Goal: Information Seeking & Learning: Learn about a topic

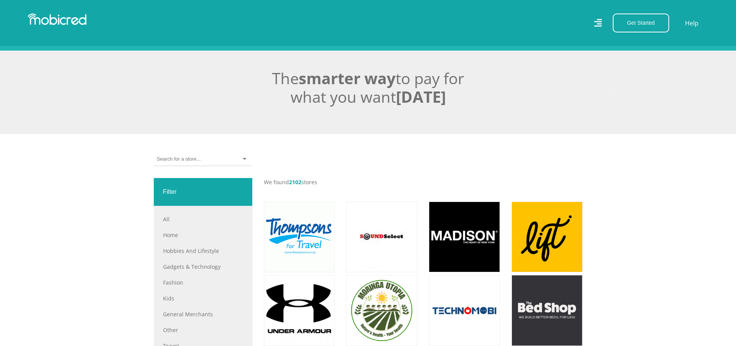
scroll to position [232, 0]
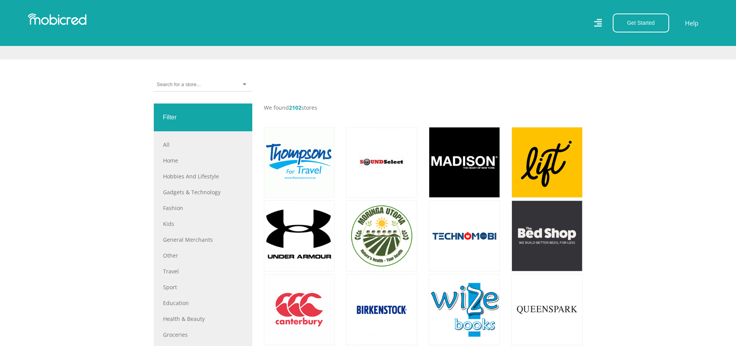
click at [197, 139] on div "All All Home Hobbies and Lifestyle Gadgets & Technology Fashion Kids General Me…" at bounding box center [203, 267] width 99 height 272
click at [169, 149] on link "All" at bounding box center [203, 145] width 80 height 8
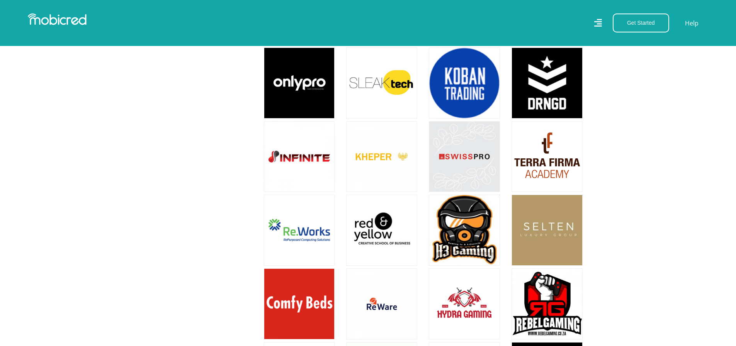
scroll to position [2936, 0]
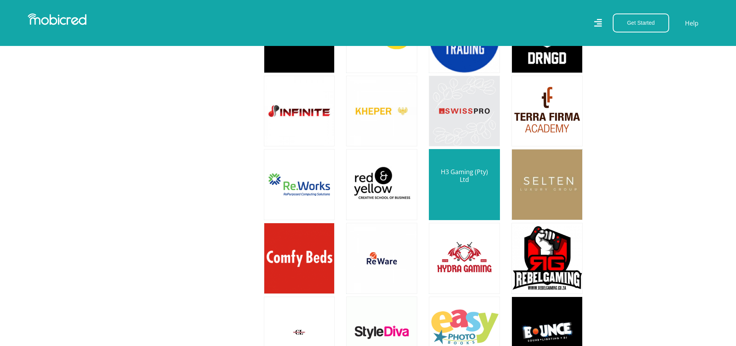
drag, startPoint x: 464, startPoint y: 166, endPoint x: 479, endPoint y: 170, distance: 15.3
click at [479, 170] on link at bounding box center [464, 184] width 83 height 83
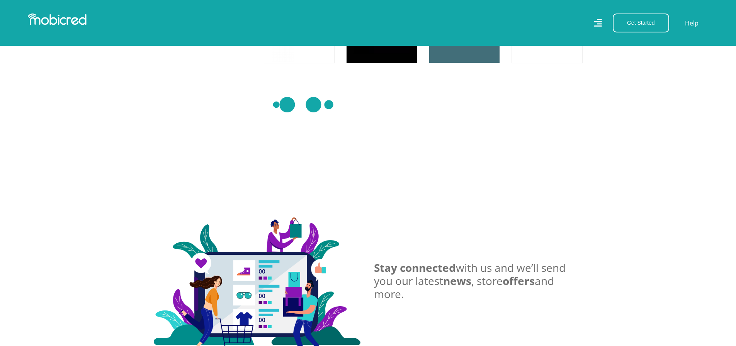
scroll to position [5409, 0]
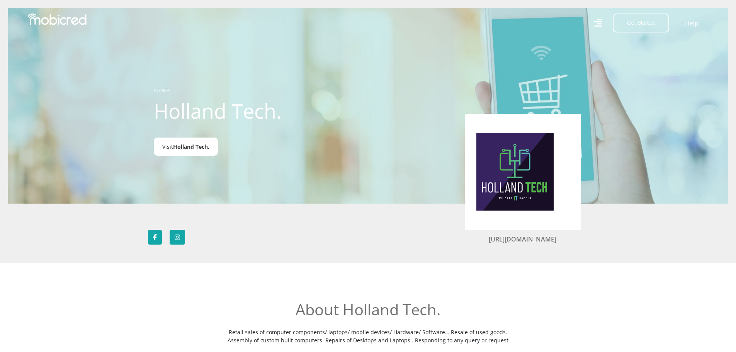
click at [172, 140] on link "Visit Holland Tech." at bounding box center [186, 147] width 64 height 18
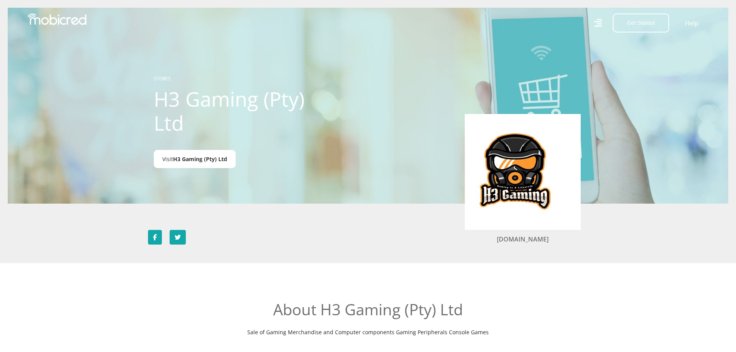
click at [197, 162] on span "H3 Gaming (Pty) Ltd" at bounding box center [200, 158] width 54 height 7
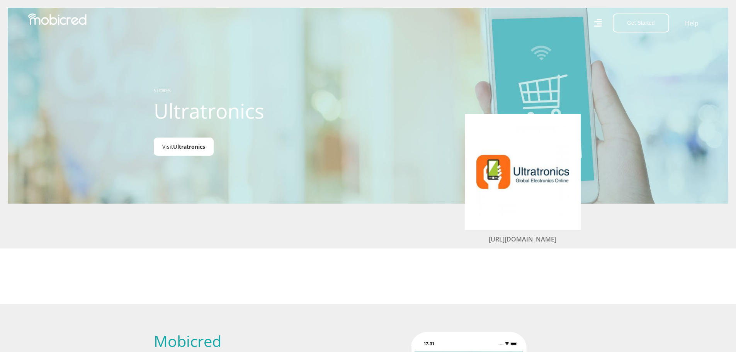
click at [199, 140] on link "Visit Ultratronics" at bounding box center [184, 147] width 60 height 18
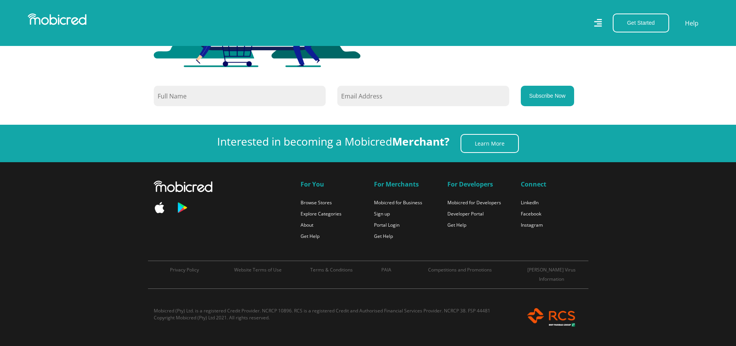
scroll to position [14371, 0]
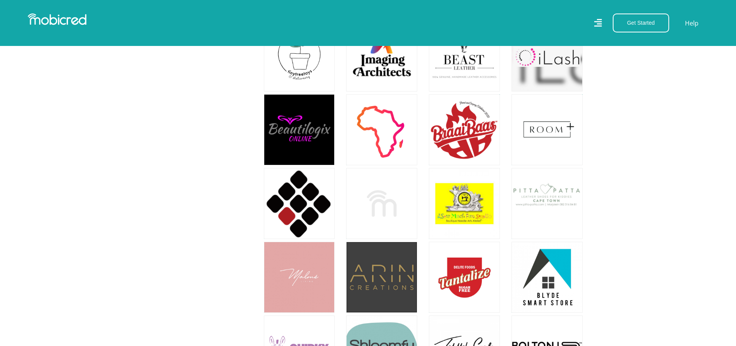
scroll to position [11265, 0]
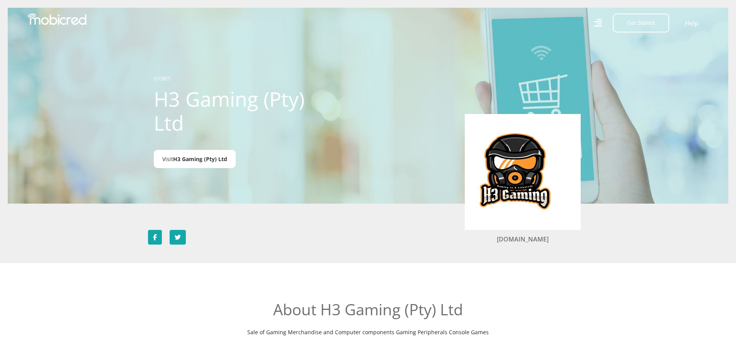
click at [215, 159] on span "H3 Gaming (Pty) Ltd" at bounding box center [200, 158] width 54 height 7
click at [519, 238] on link "www.h3gamingtech.co.za" at bounding box center [523, 239] width 52 height 9
drag, startPoint x: 570, startPoint y: 239, endPoint x: 484, endPoint y: 240, distance: 85.4
click at [484, 240] on h5 "www.h3gamingtech.co.za" at bounding box center [523, 239] width 116 height 7
copy link "www.h3gamingtech.co.za"
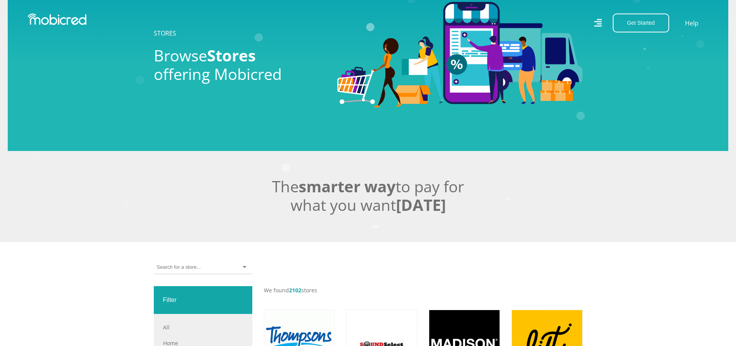
scroll to position [155, 0]
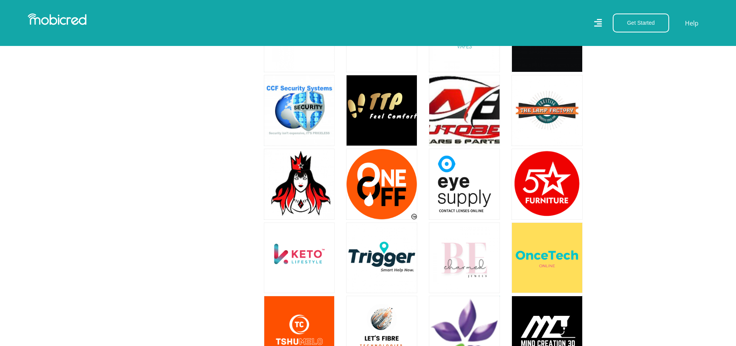
scroll to position [23141, 6]
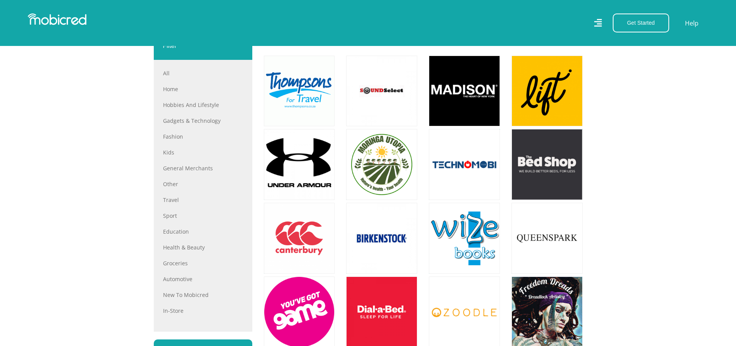
scroll to position [155, 0]
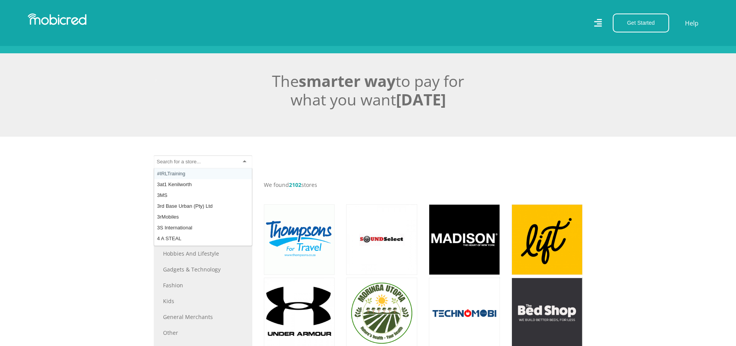
click at [183, 169] on div at bounding box center [203, 162] width 99 height 14
type input "d"
type input "t"
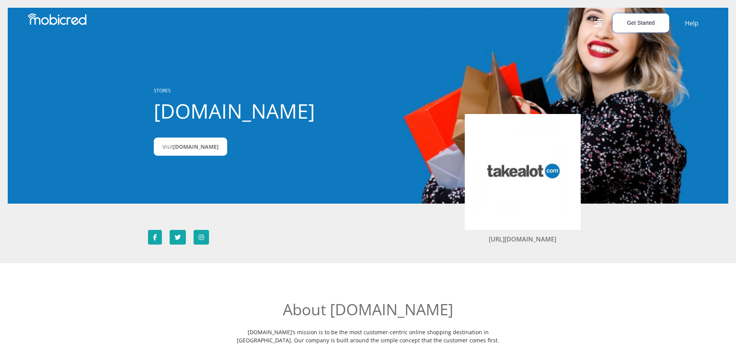
click at [636, 28] on button "Get Started" at bounding box center [641, 23] width 56 height 19
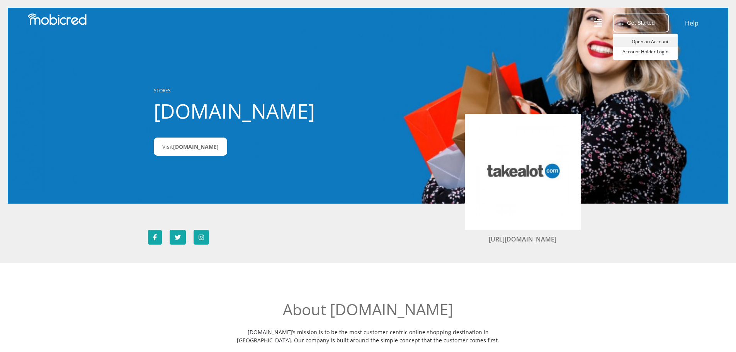
click at [656, 41] on link "Open an Account" at bounding box center [645, 42] width 65 height 10
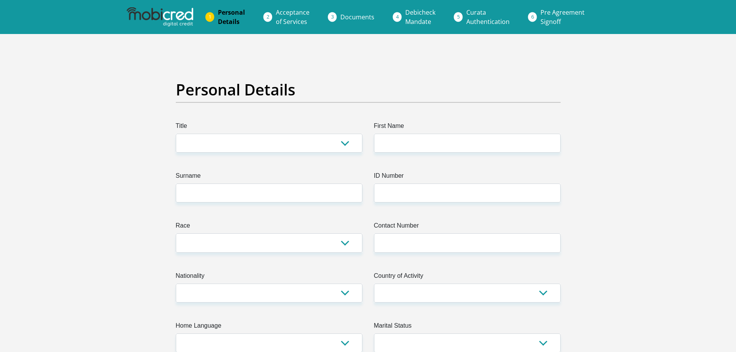
click at [179, 17] on img at bounding box center [160, 16] width 66 height 19
click at [164, 13] on img at bounding box center [160, 16] width 66 height 19
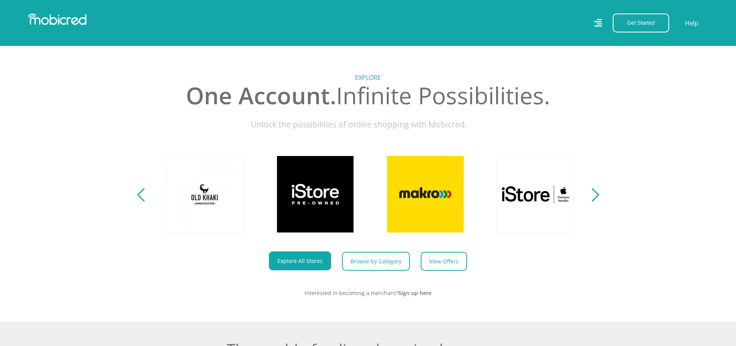
scroll to position [0, 551]
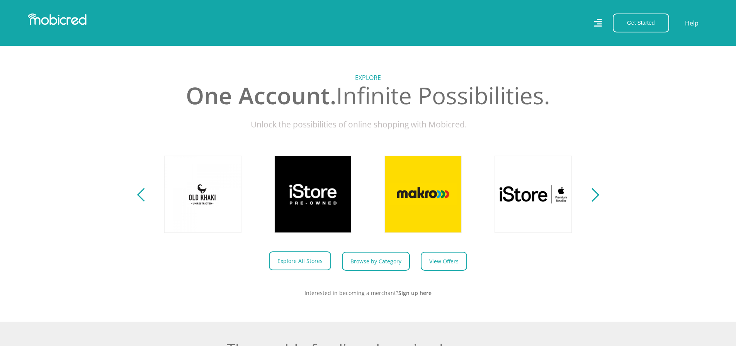
click at [307, 269] on link "Explore All Stores" at bounding box center [300, 261] width 62 height 19
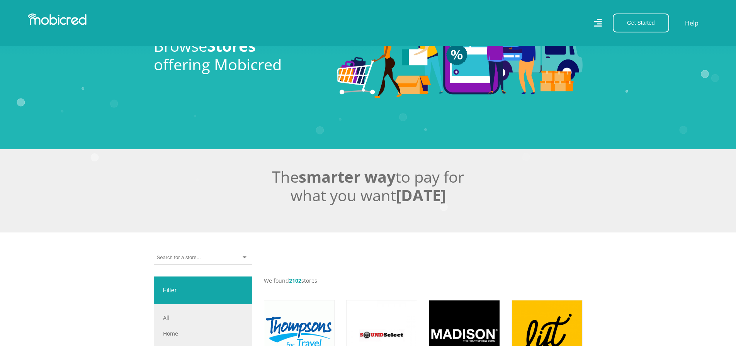
scroll to position [77, 0]
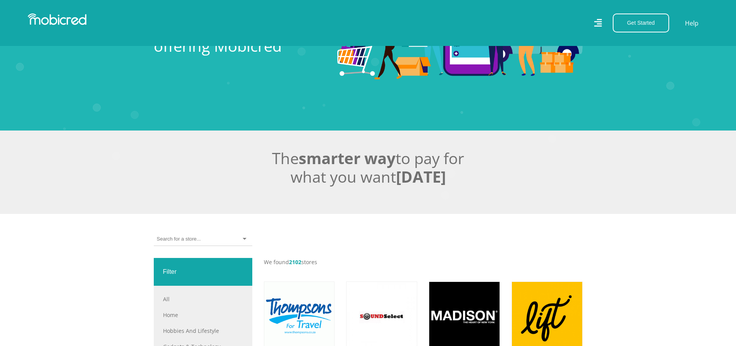
click at [170, 241] on input "select-one" at bounding box center [179, 239] width 44 height 7
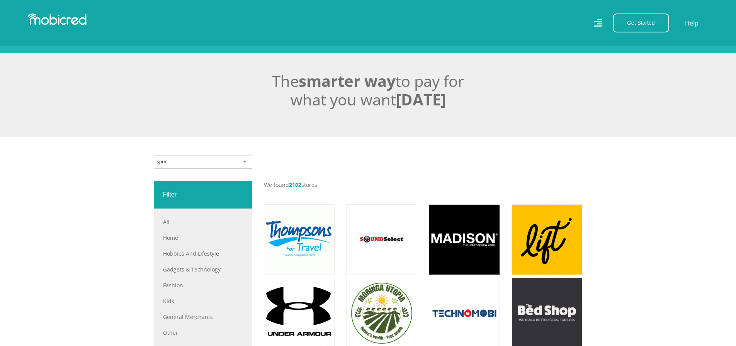
scroll to position [232, 0]
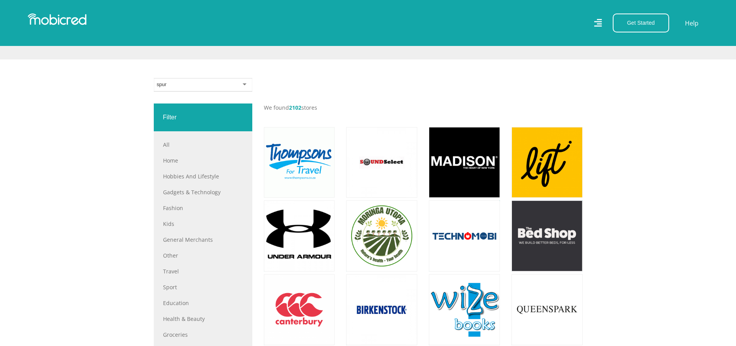
drag, startPoint x: 167, startPoint y: 88, endPoint x: 129, endPoint y: 86, distance: 38.3
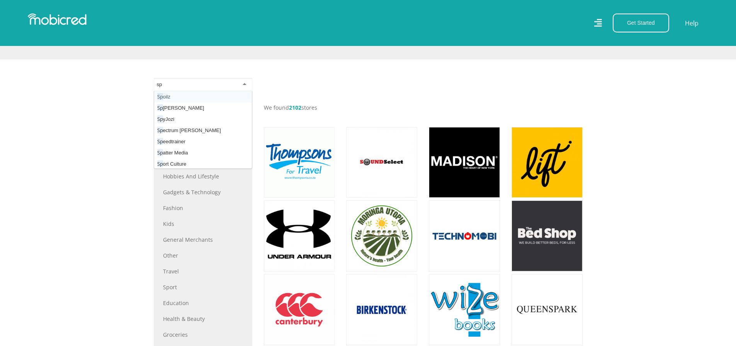
type input "s"
drag, startPoint x: 172, startPoint y: 85, endPoint x: 119, endPoint y: 87, distance: 53.8
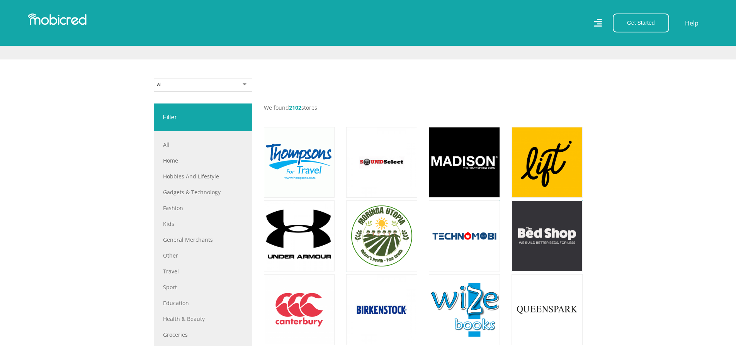
type input "w"
type input "m"
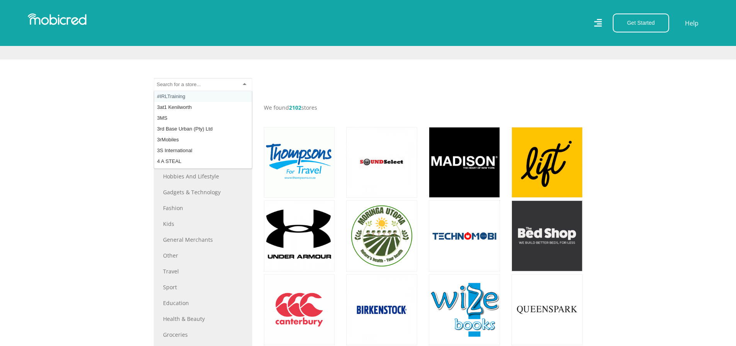
type input "e"
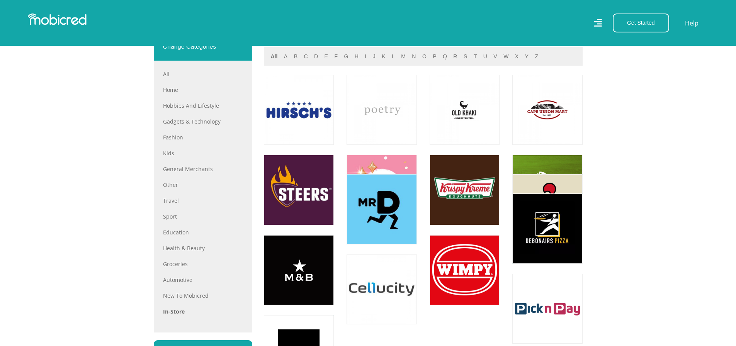
scroll to position [271, 0]
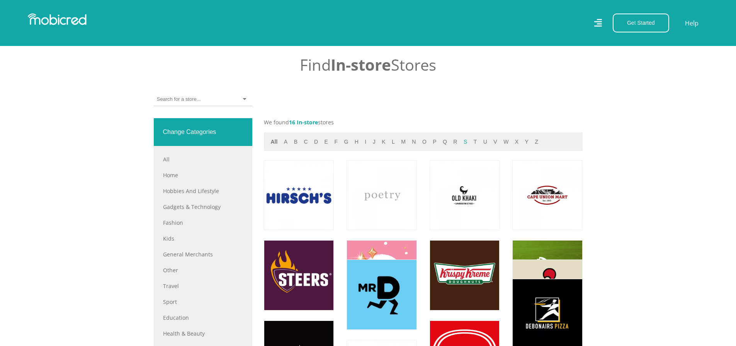
click at [461, 146] on button "s" at bounding box center [465, 142] width 8 height 9
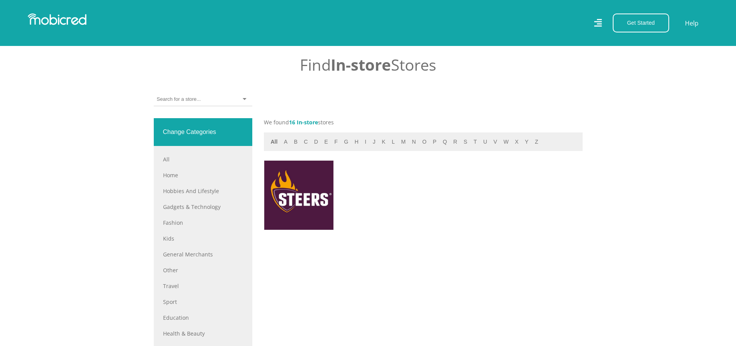
click at [270, 150] on div "s All a b c d e f g h i j k l m n o p q r s t u v w x y z" at bounding box center [423, 142] width 319 height 19
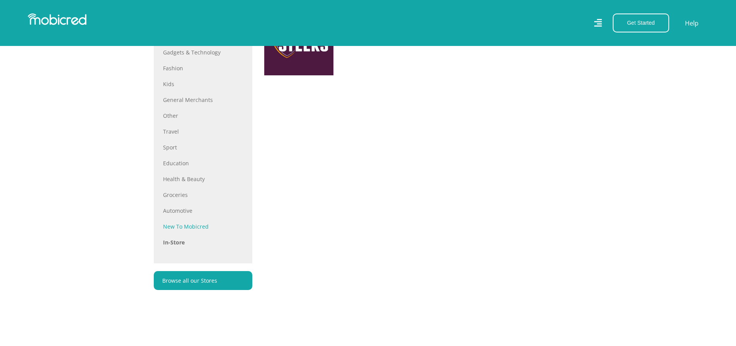
click at [184, 231] on link "New to Mobicred" at bounding box center [203, 227] width 80 height 8
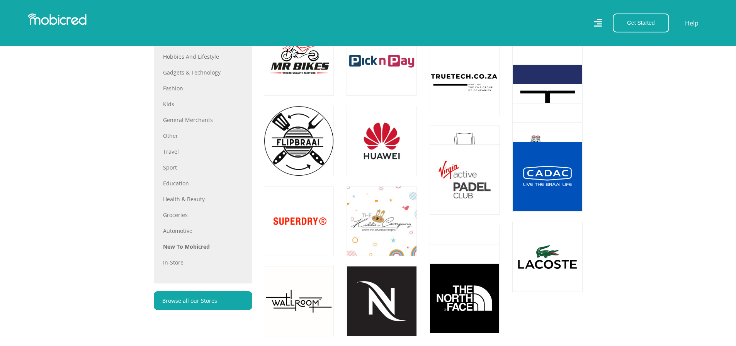
scroll to position [386, 0]
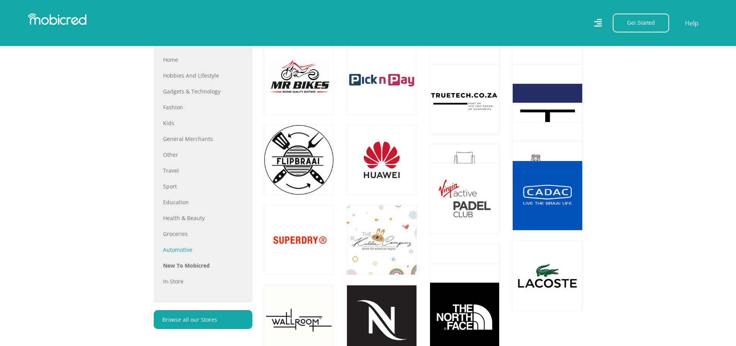
click at [177, 253] on link "Automotive" at bounding box center [203, 250] width 80 height 8
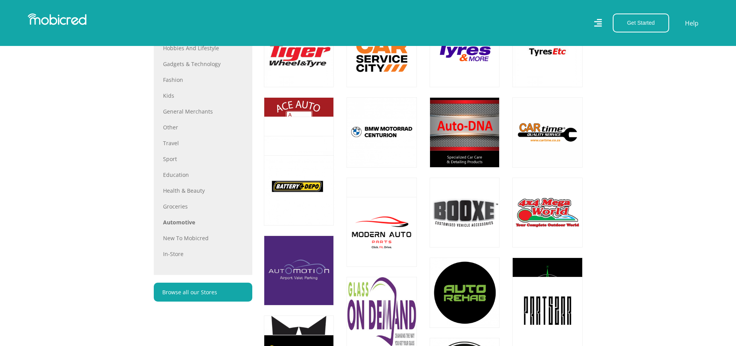
scroll to position [464, 0]
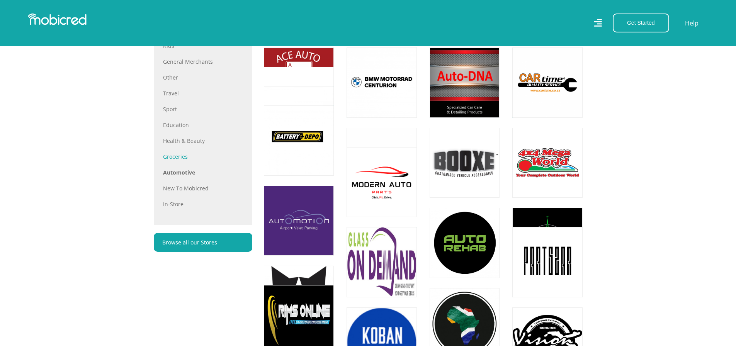
click at [179, 157] on link "Groceries" at bounding box center [203, 157] width 80 height 8
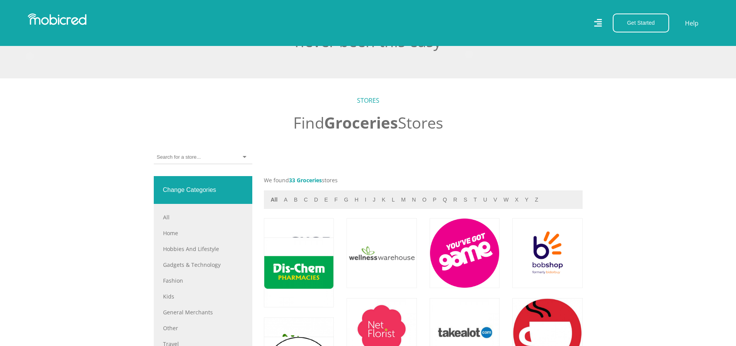
scroll to position [232, 0]
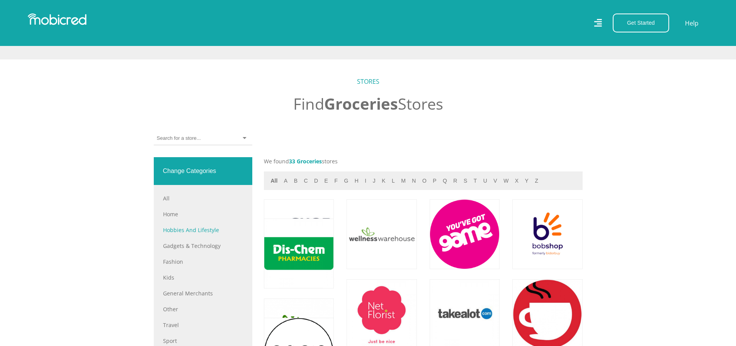
click at [205, 233] on link "Hobbies and Lifestyle" at bounding box center [203, 230] width 80 height 8
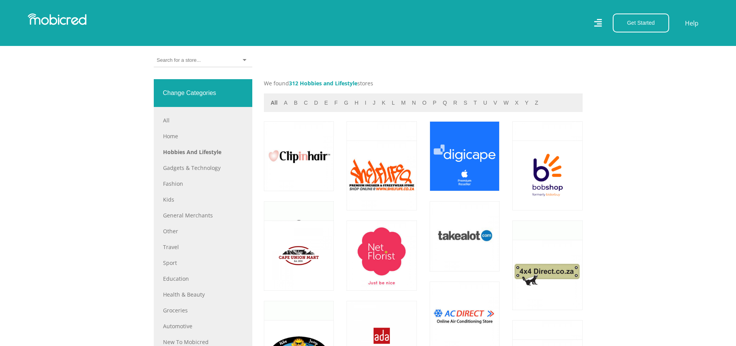
scroll to position [386, 0]
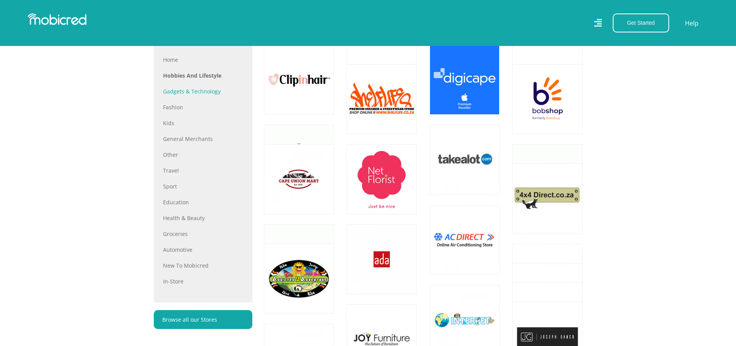
click at [203, 91] on link "Gadgets & Technology" at bounding box center [203, 91] width 80 height 8
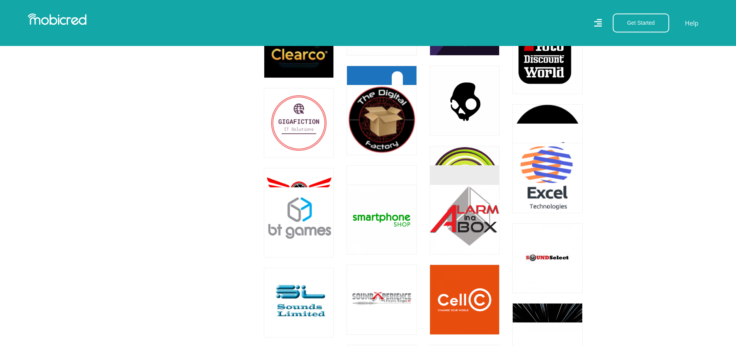
scroll to position [401, 6]
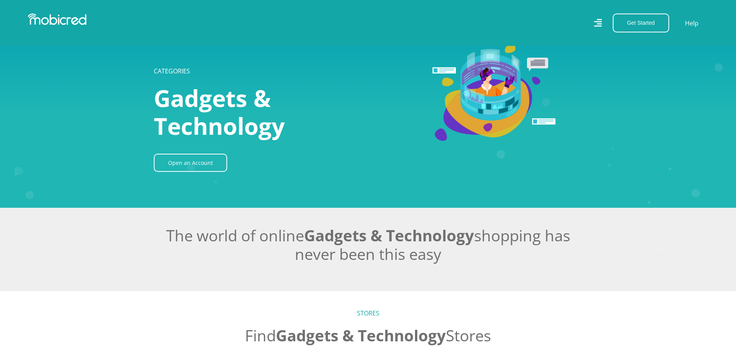
drag, startPoint x: 649, startPoint y: 255, endPoint x: 670, endPoint y: 132, distance: 124.6
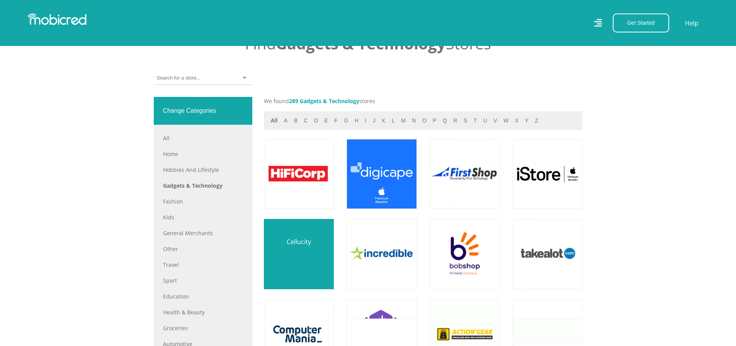
scroll to position [309, 6]
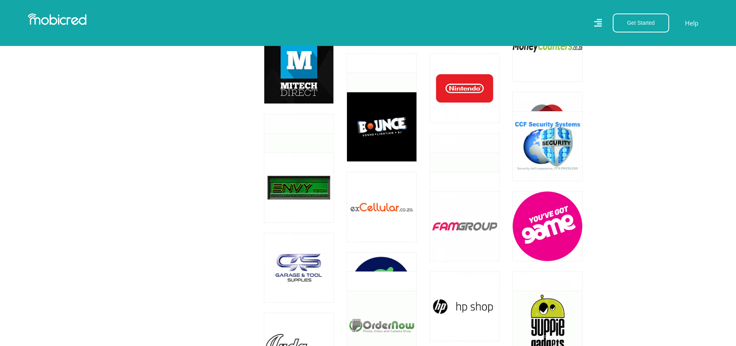
scroll to position [755, 6]
